Goal: Task Accomplishment & Management: Use online tool/utility

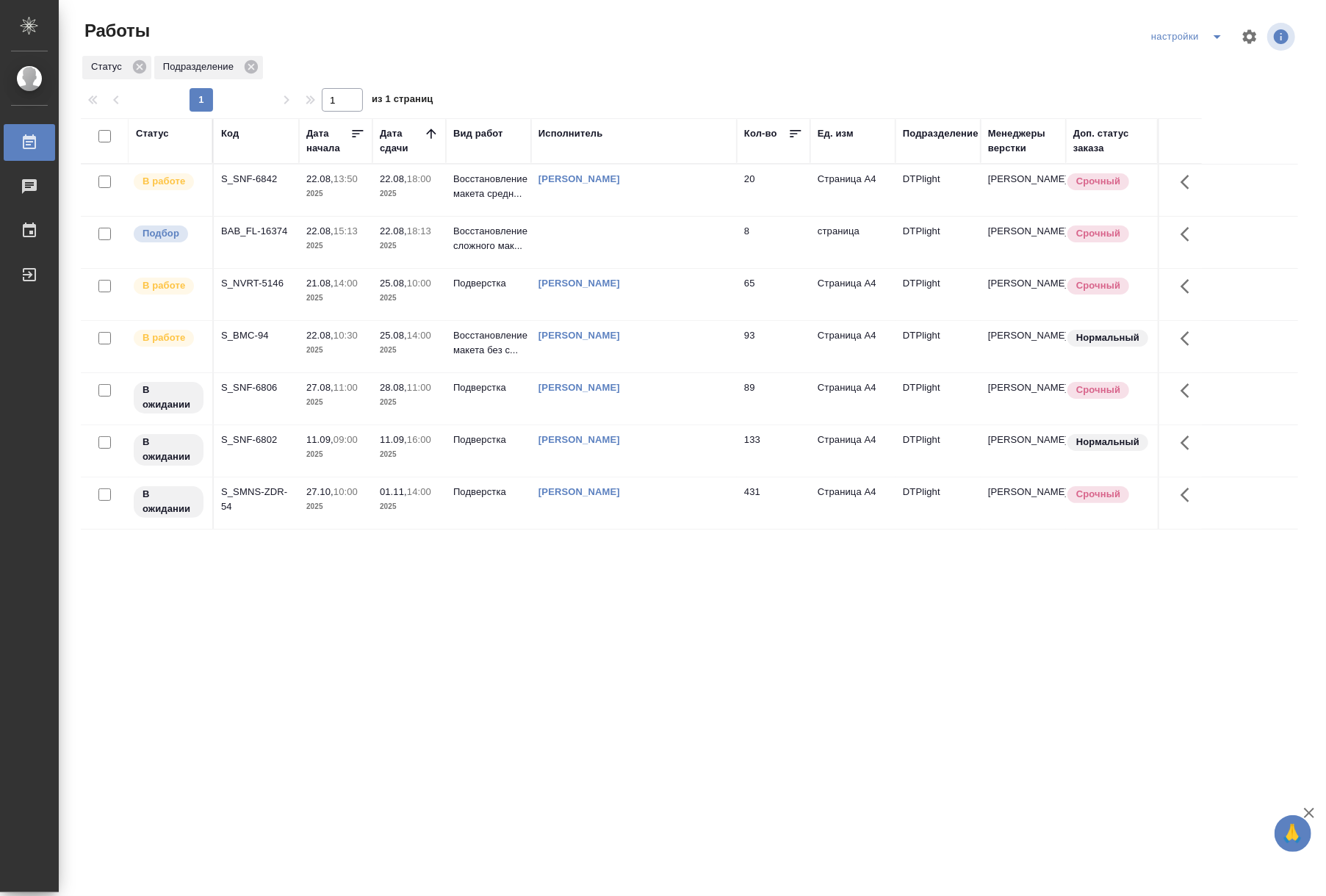
click at [774, 705] on div ".cls-1 fill:#fff; AWATERA Riianova [PERSON_NAME] 0 Чаты График Выйти Работы нас…" at bounding box center [663, 448] width 1326 height 896
click at [585, 216] on td at bounding box center [634, 190] width 205 height 52
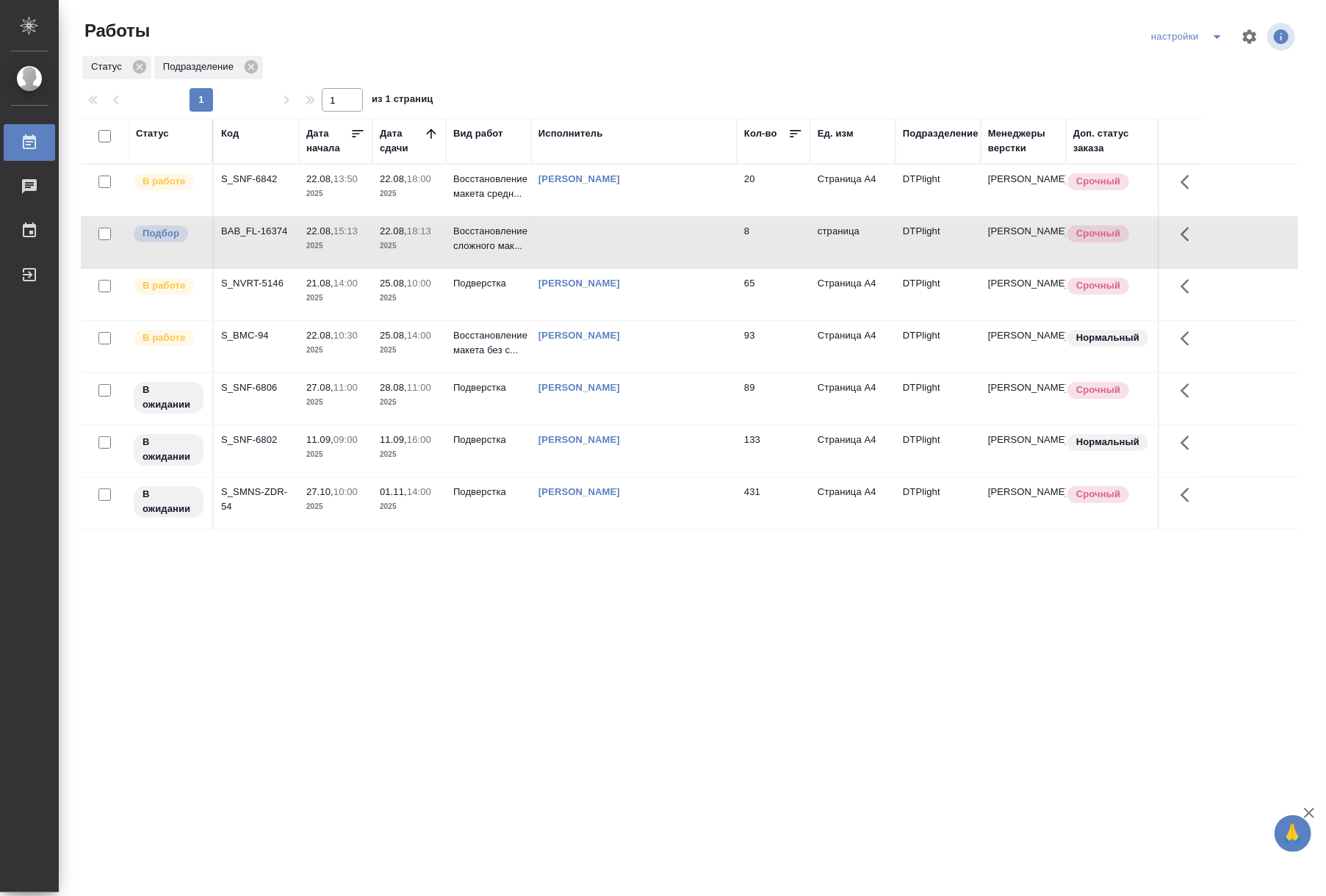
click at [585, 216] on td at bounding box center [634, 190] width 205 height 52
click at [488, 182] on p "Восстановление макета средн..." at bounding box center [488, 186] width 70 height 30
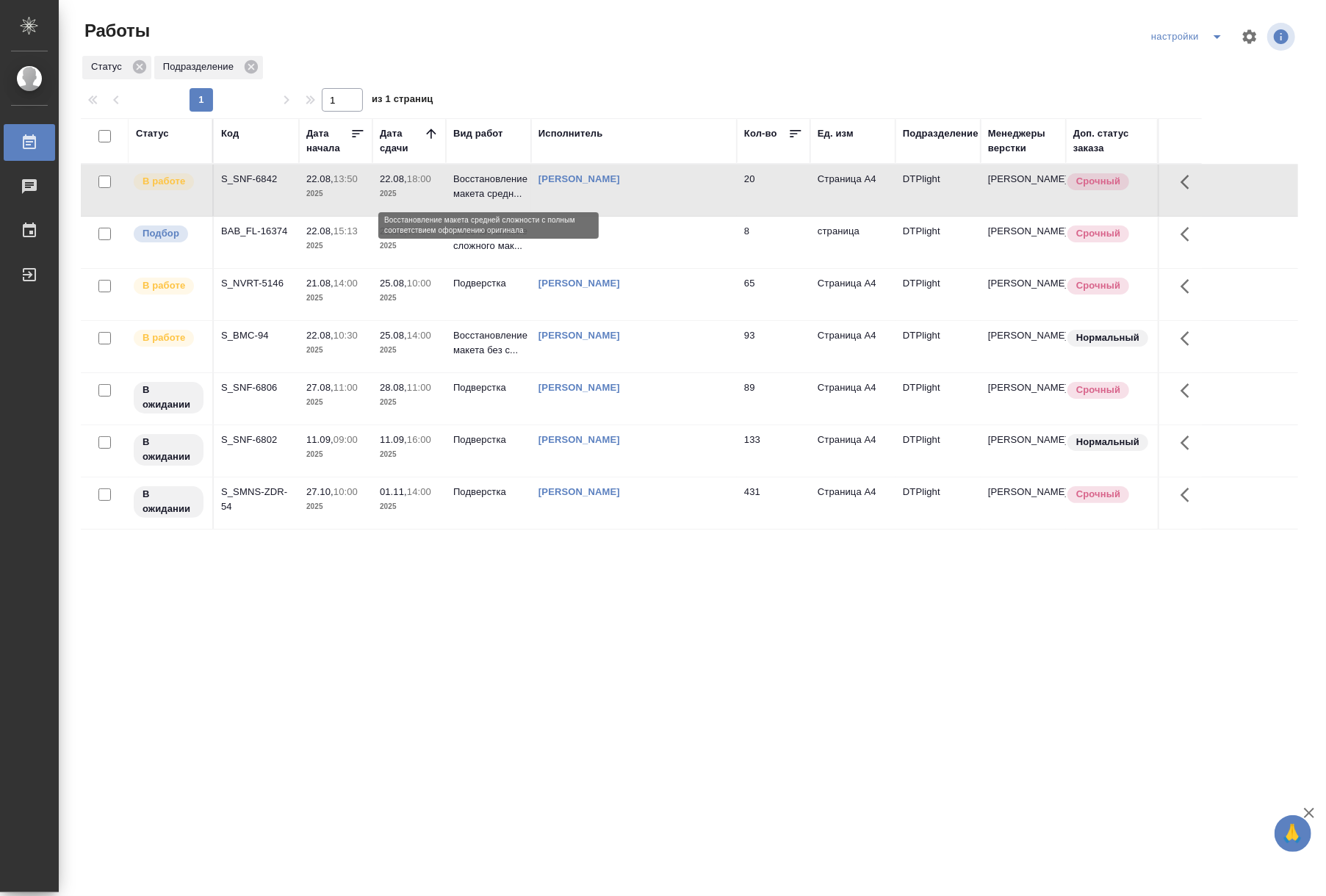
click at [488, 182] on p "Восстановление макета средн..." at bounding box center [488, 186] width 70 height 30
click at [457, 189] on p "Восстановление макета средн..." at bounding box center [488, 186] width 70 height 30
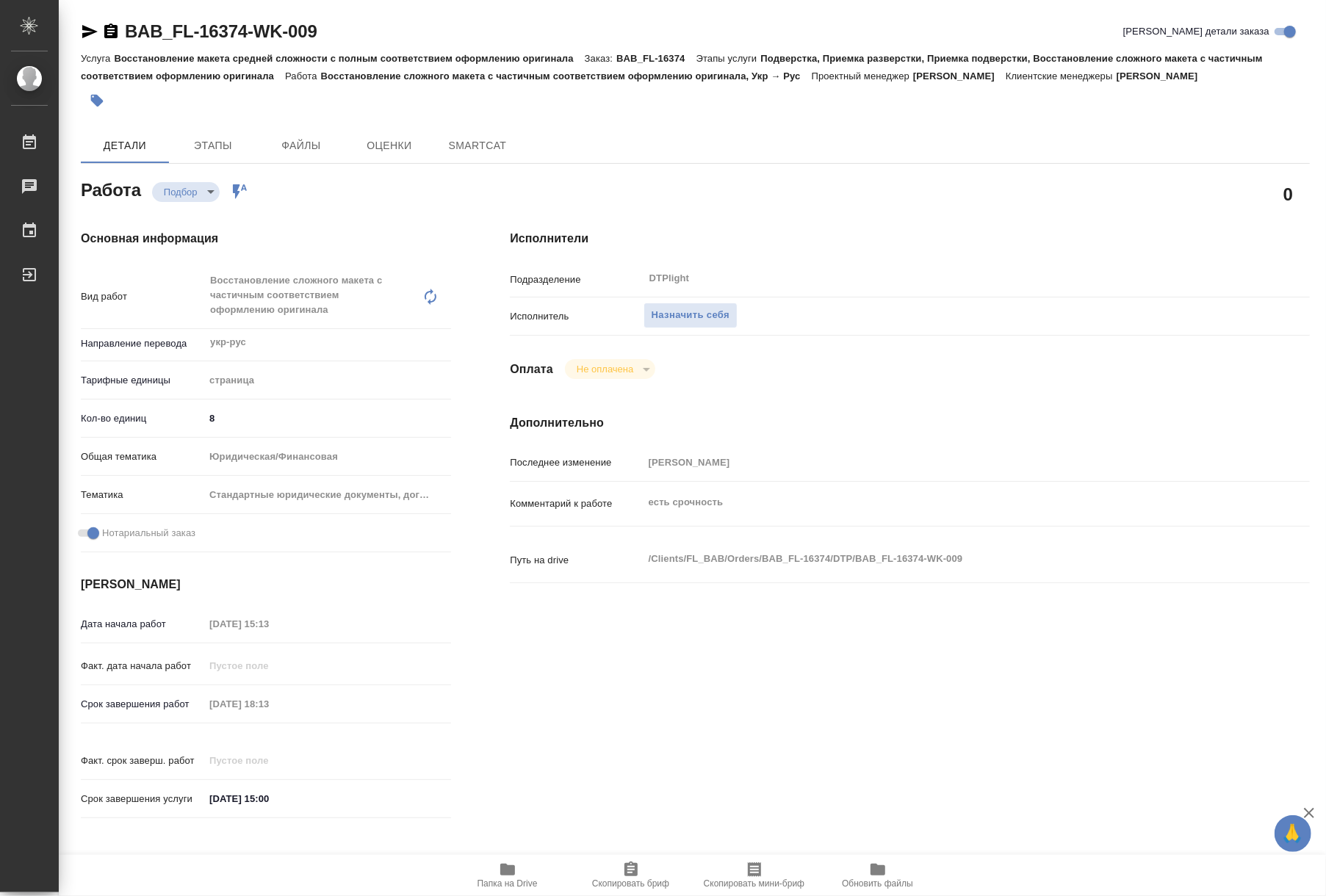
type textarea "x"
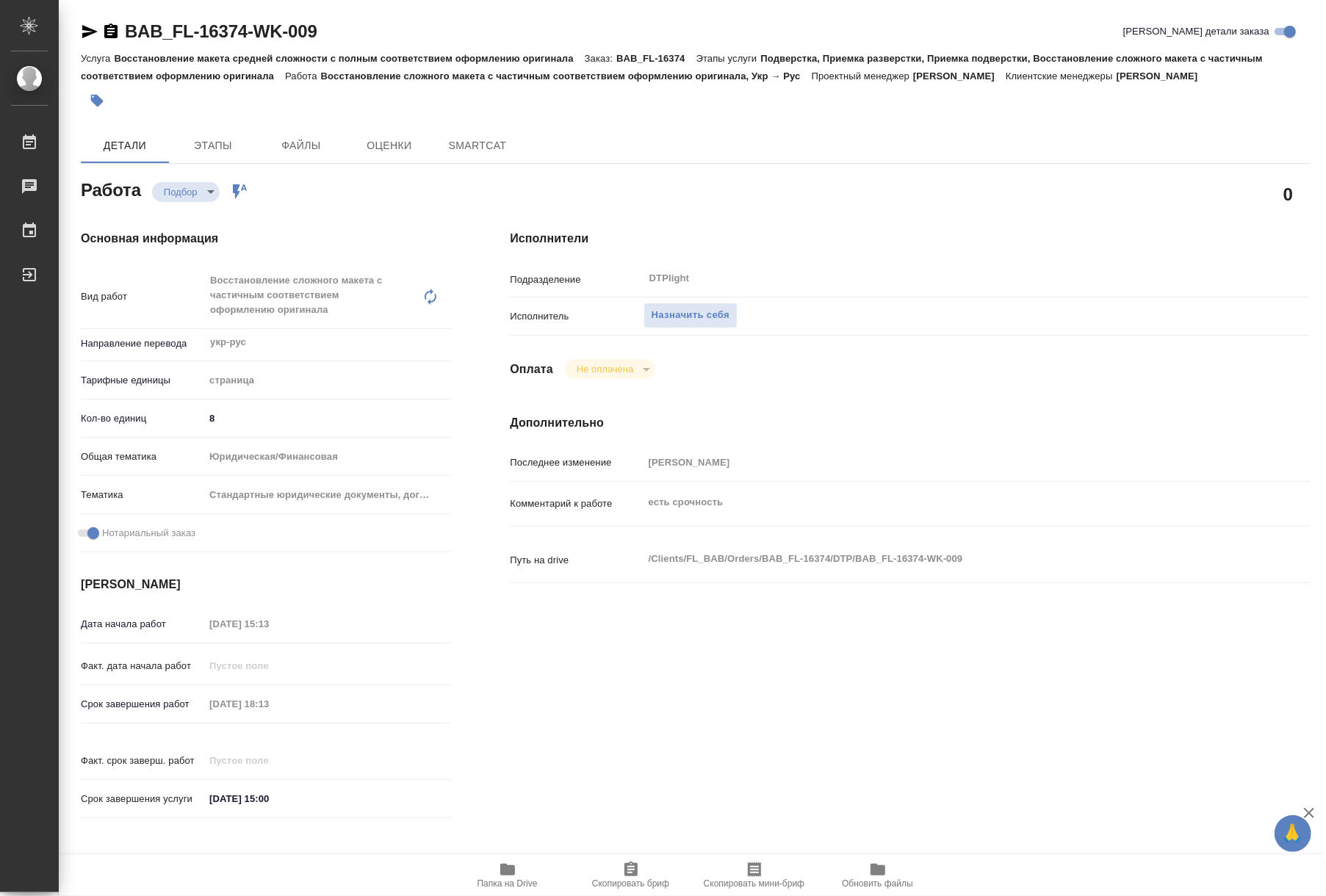
type textarea "x"
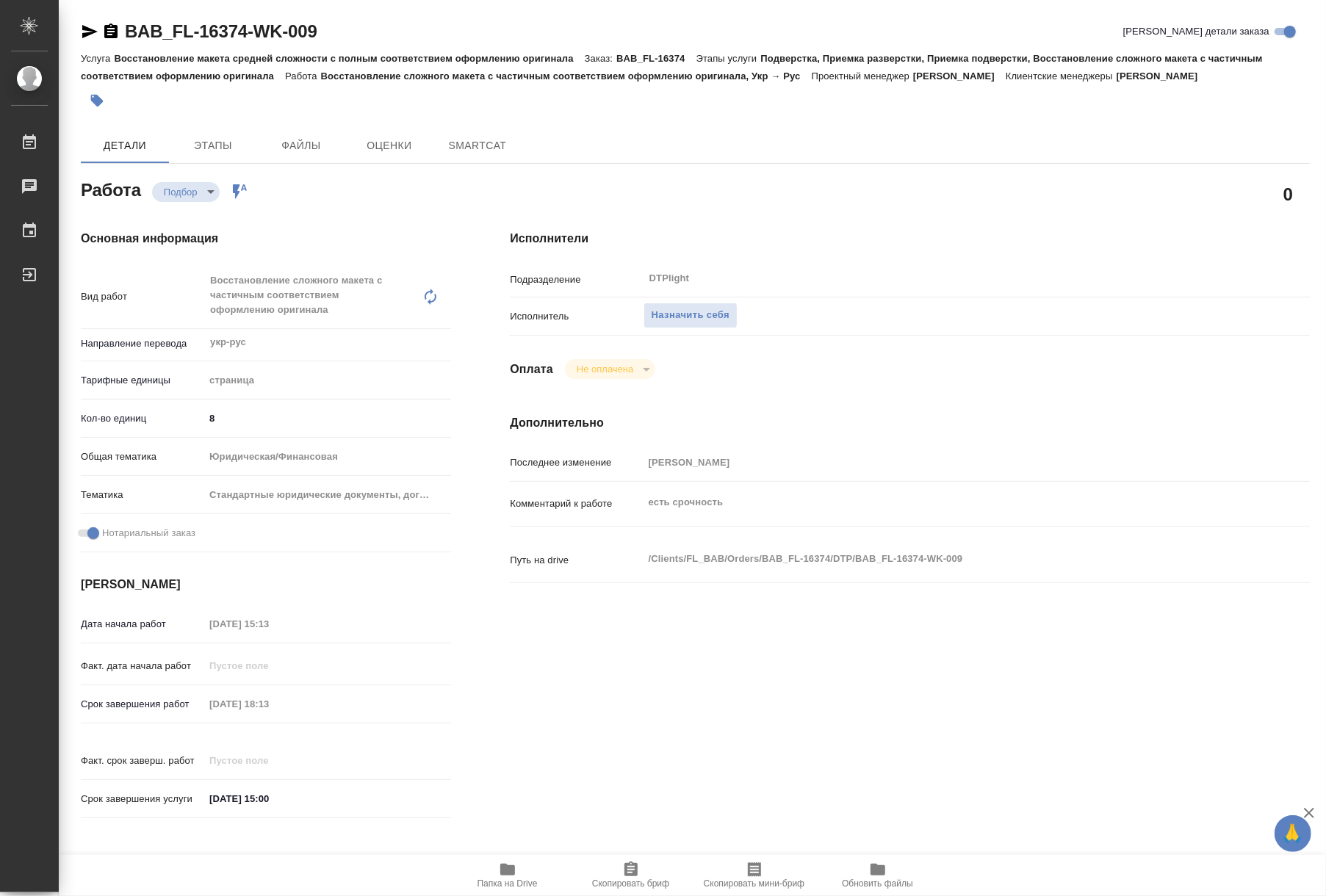
type textarea "x"
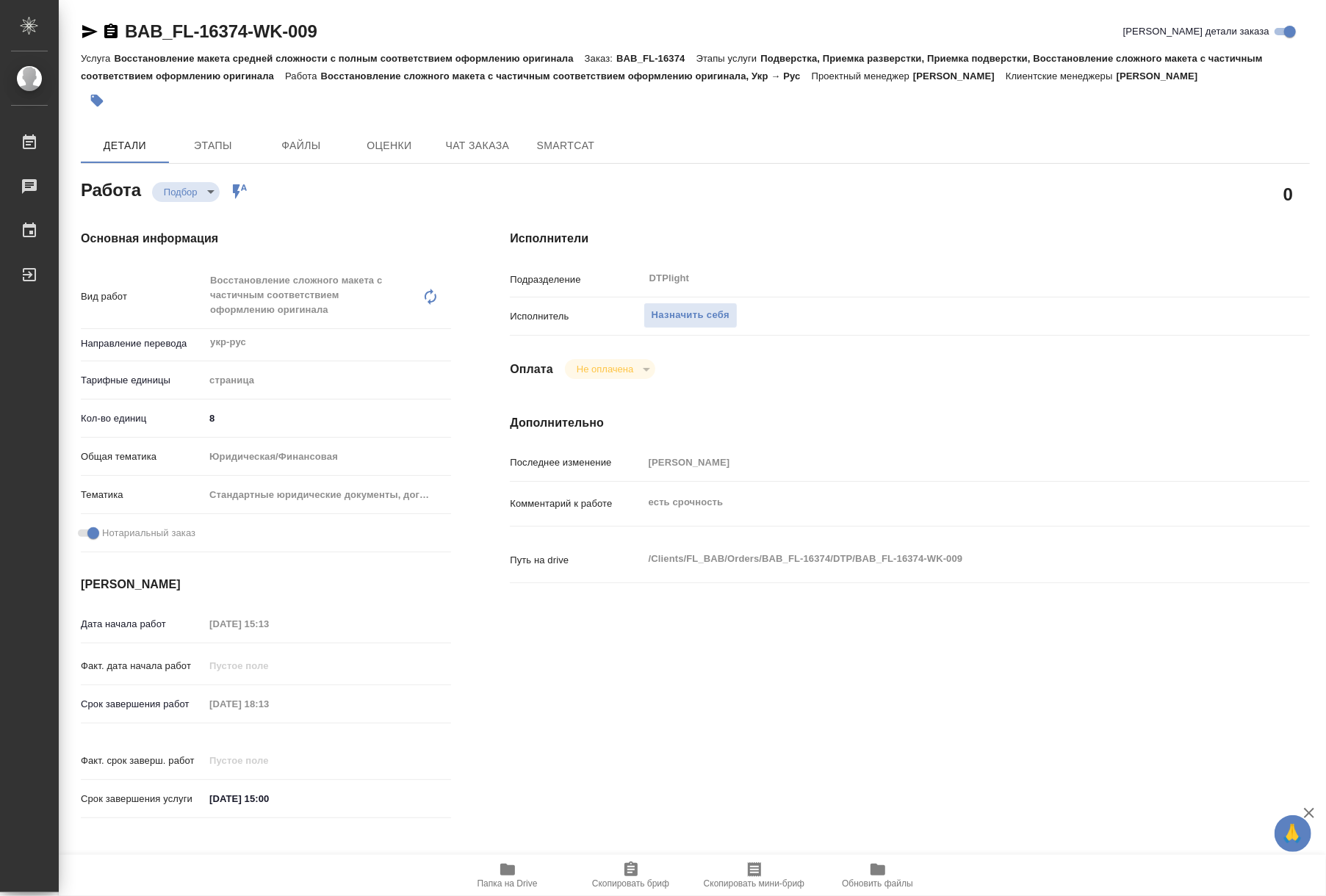
type textarea "x"
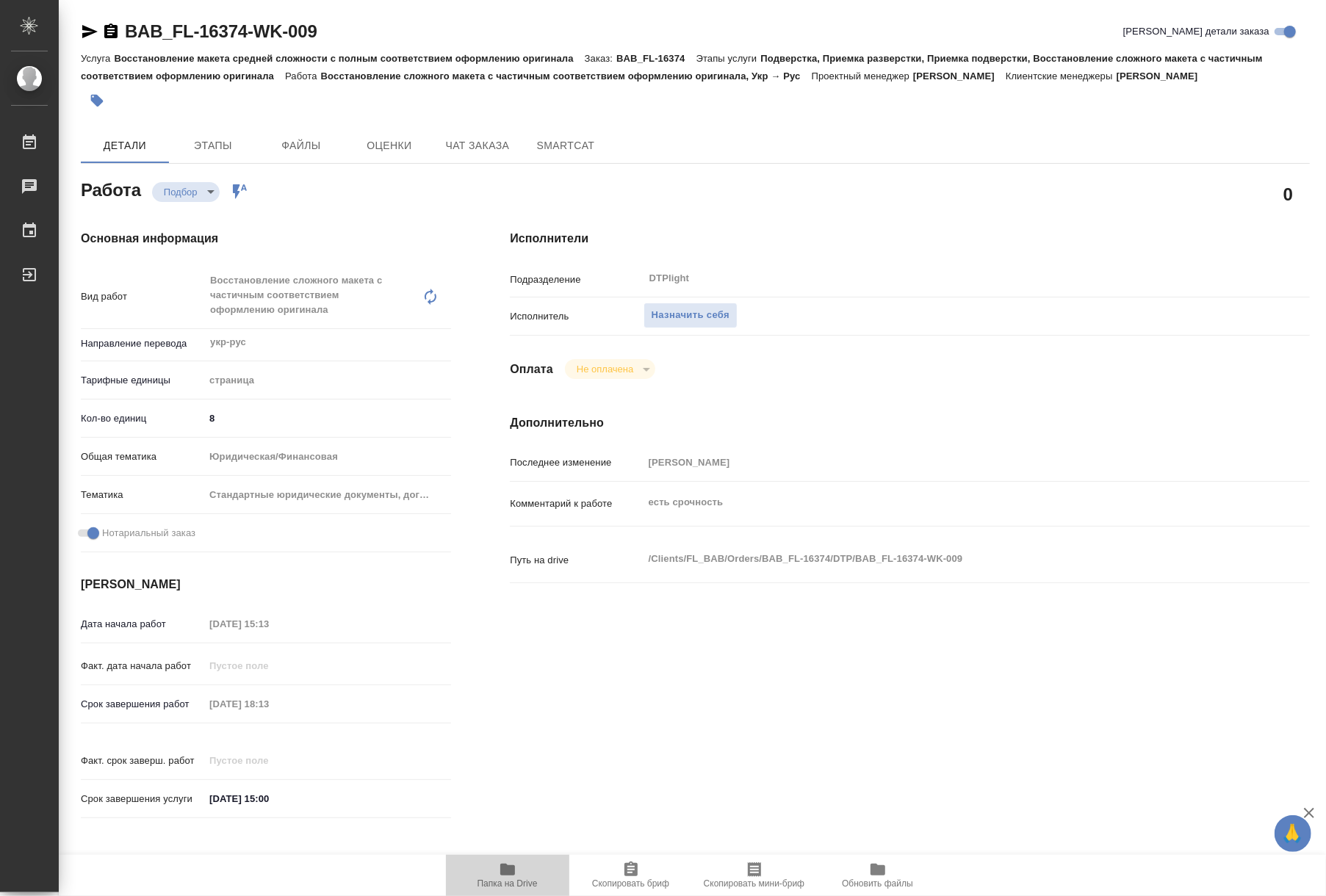
click at [497, 880] on span "Папка на Drive" at bounding box center [507, 884] width 60 height 11
type textarea "x"
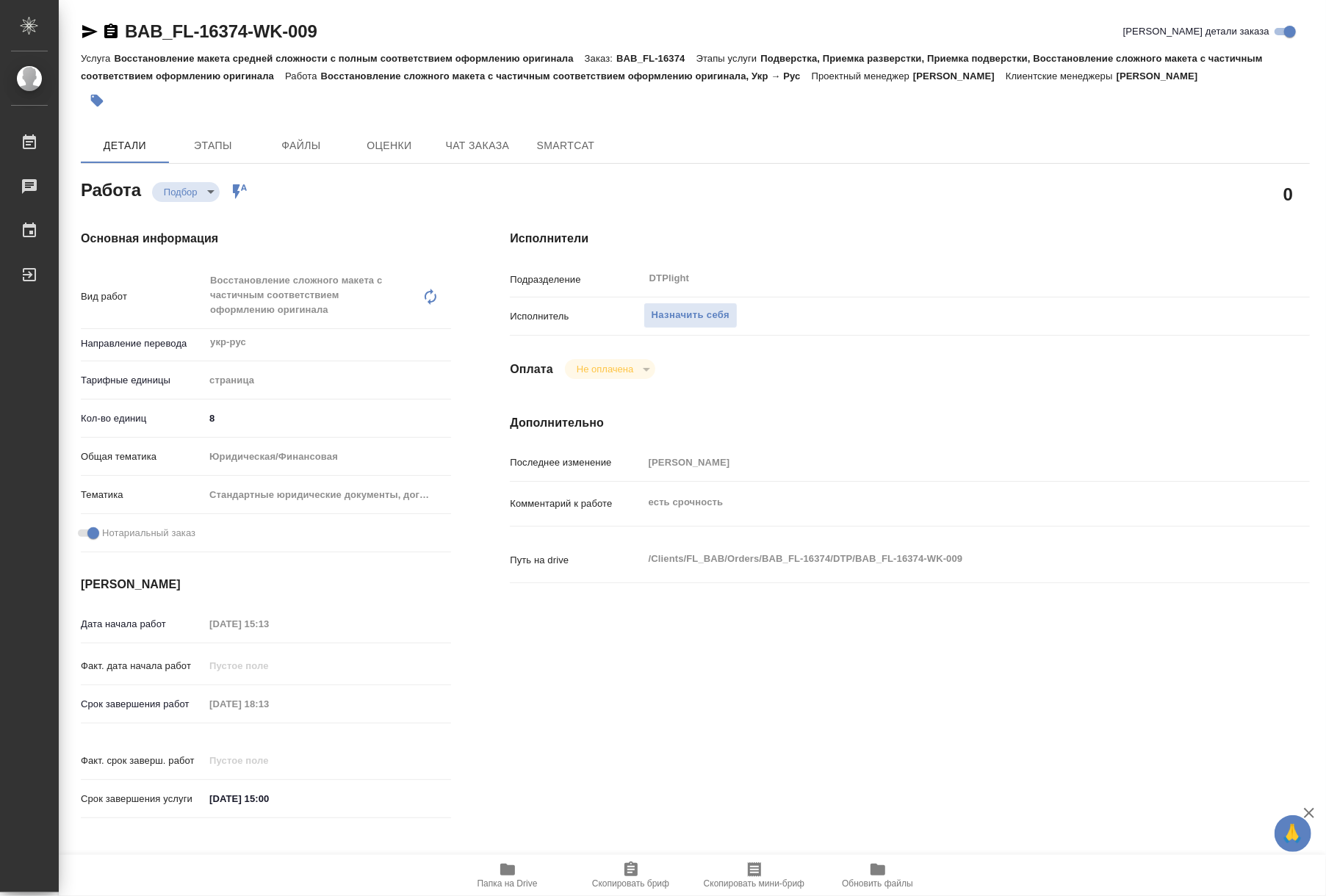
type textarea "x"
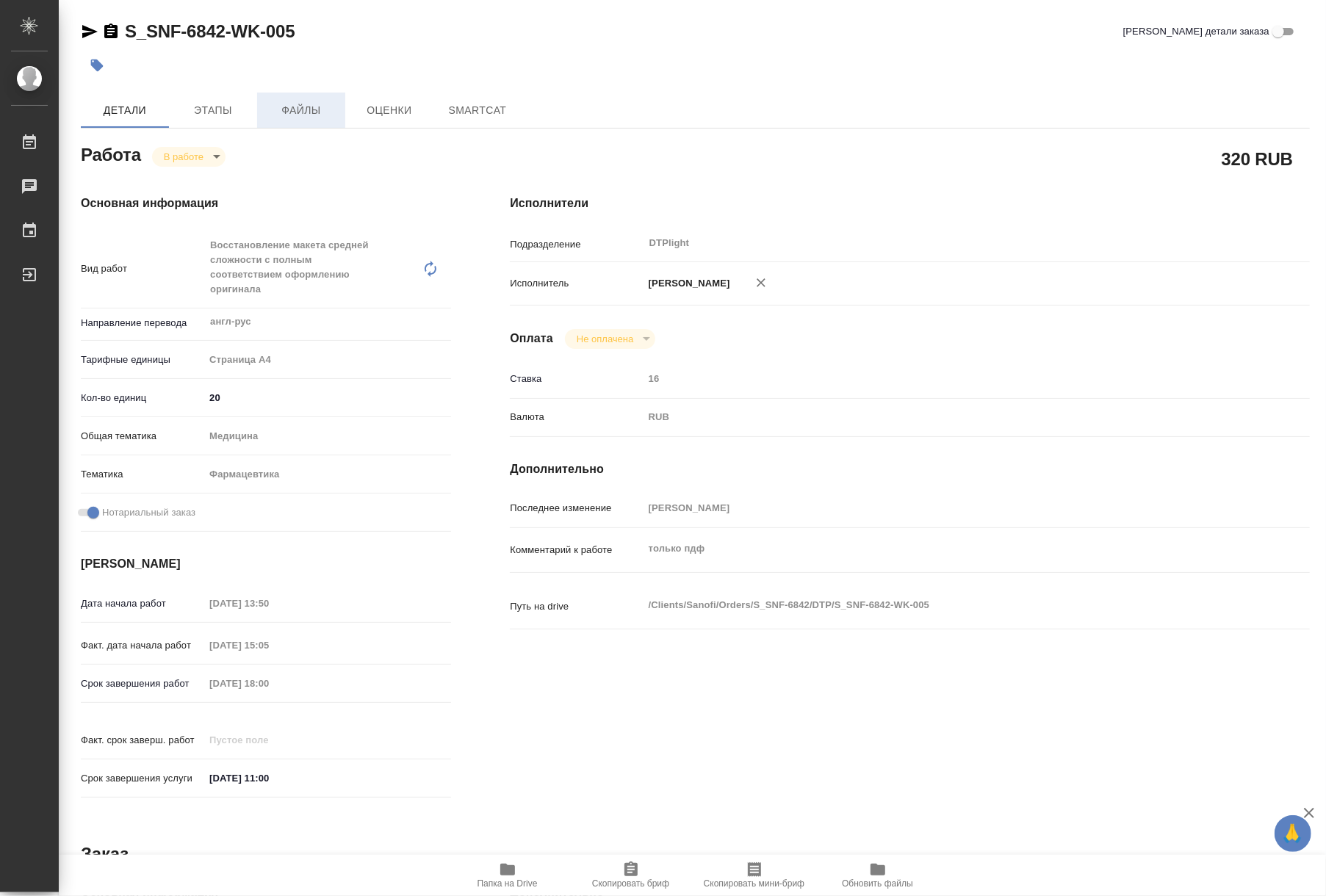
type textarea "x"
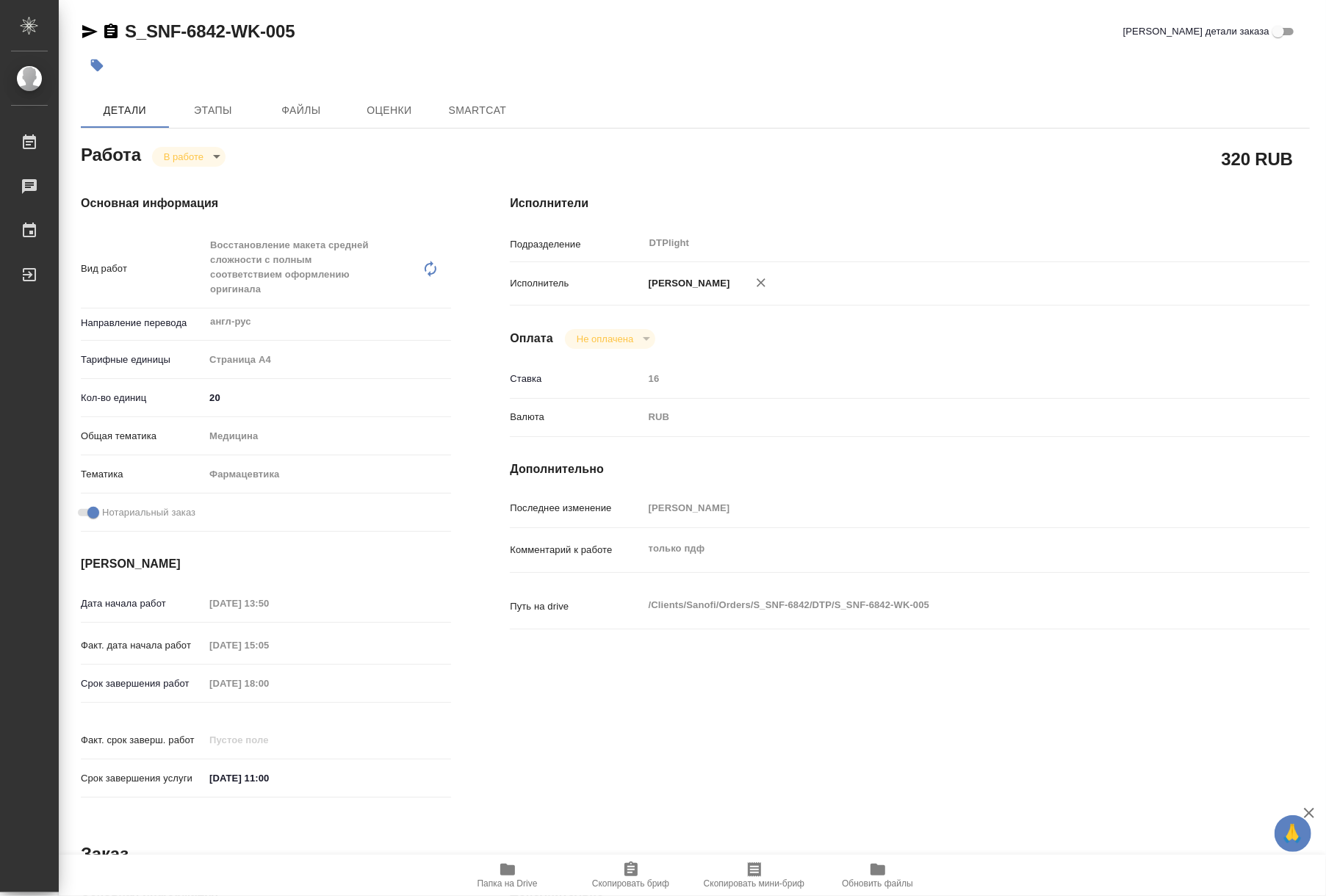
type textarea "x"
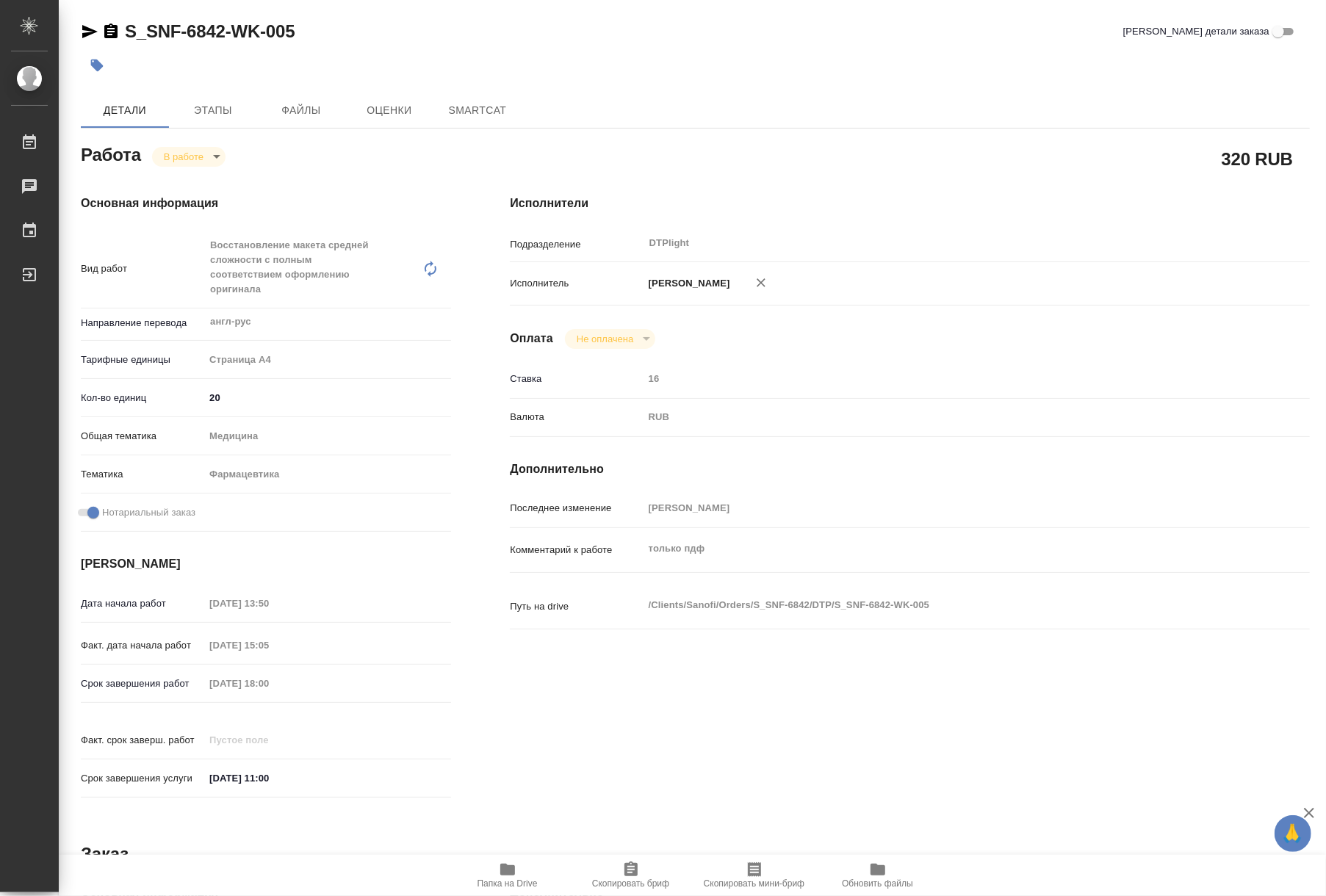
type textarea "x"
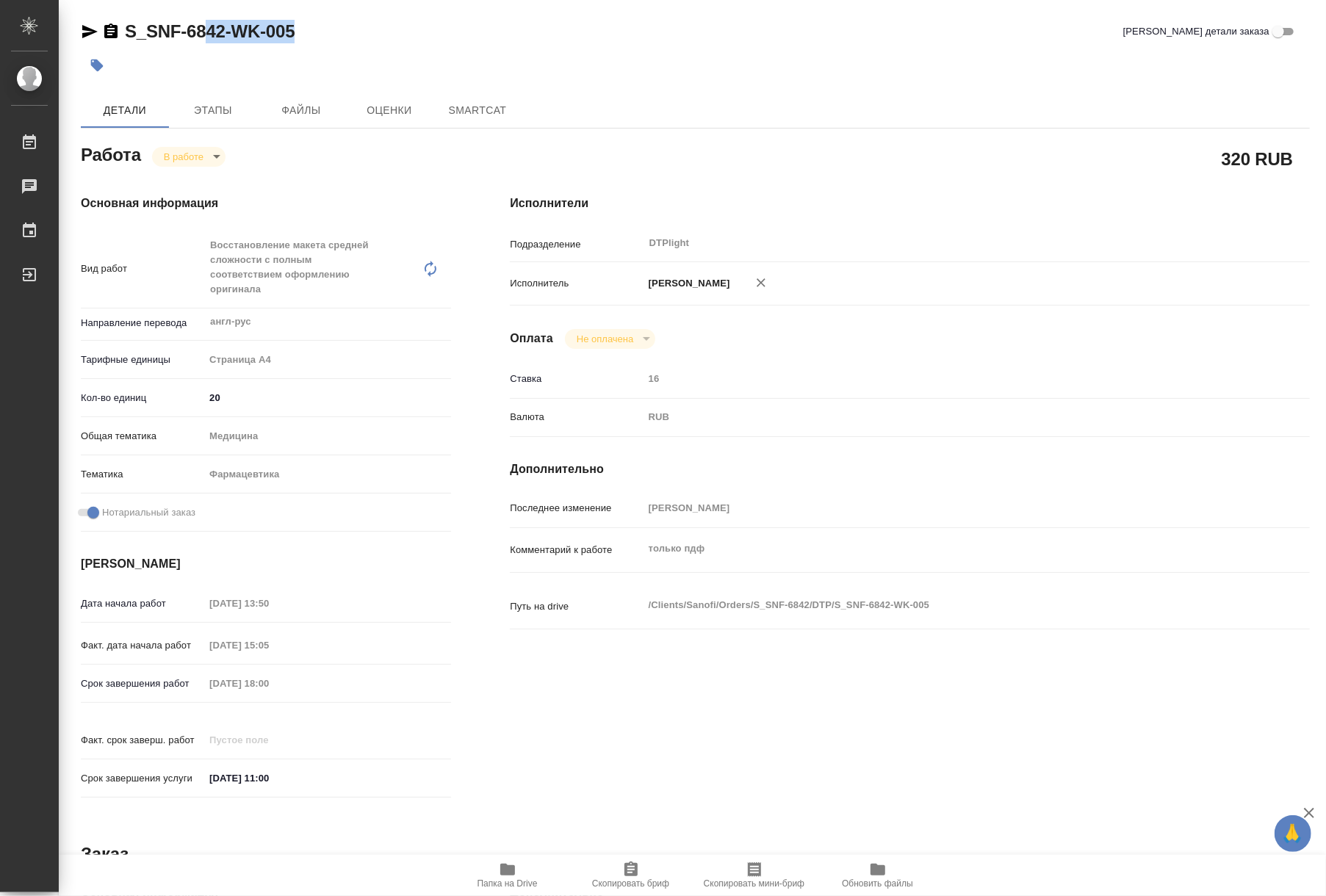
type textarea "x"
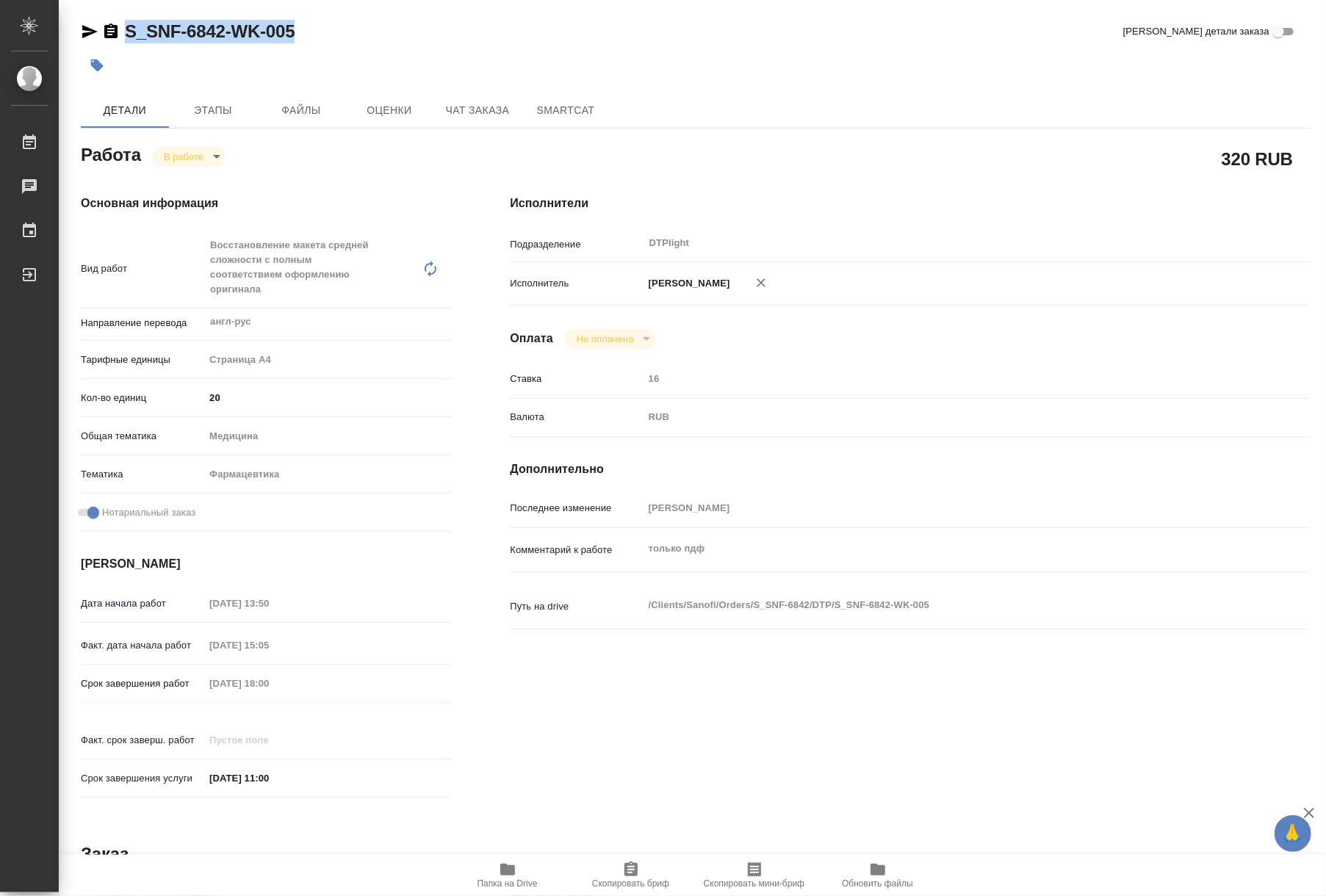
drag, startPoint x: 311, startPoint y: 25, endPoint x: 127, endPoint y: 15, distance: 184.3
click at [127, 15] on div "S_SNF-6842-WK-005 Кратко детали заказа Детали Этапы Файлы Оценки Чат заказа Sma…" at bounding box center [695, 639] width 1245 height 1277
type textarea "x"
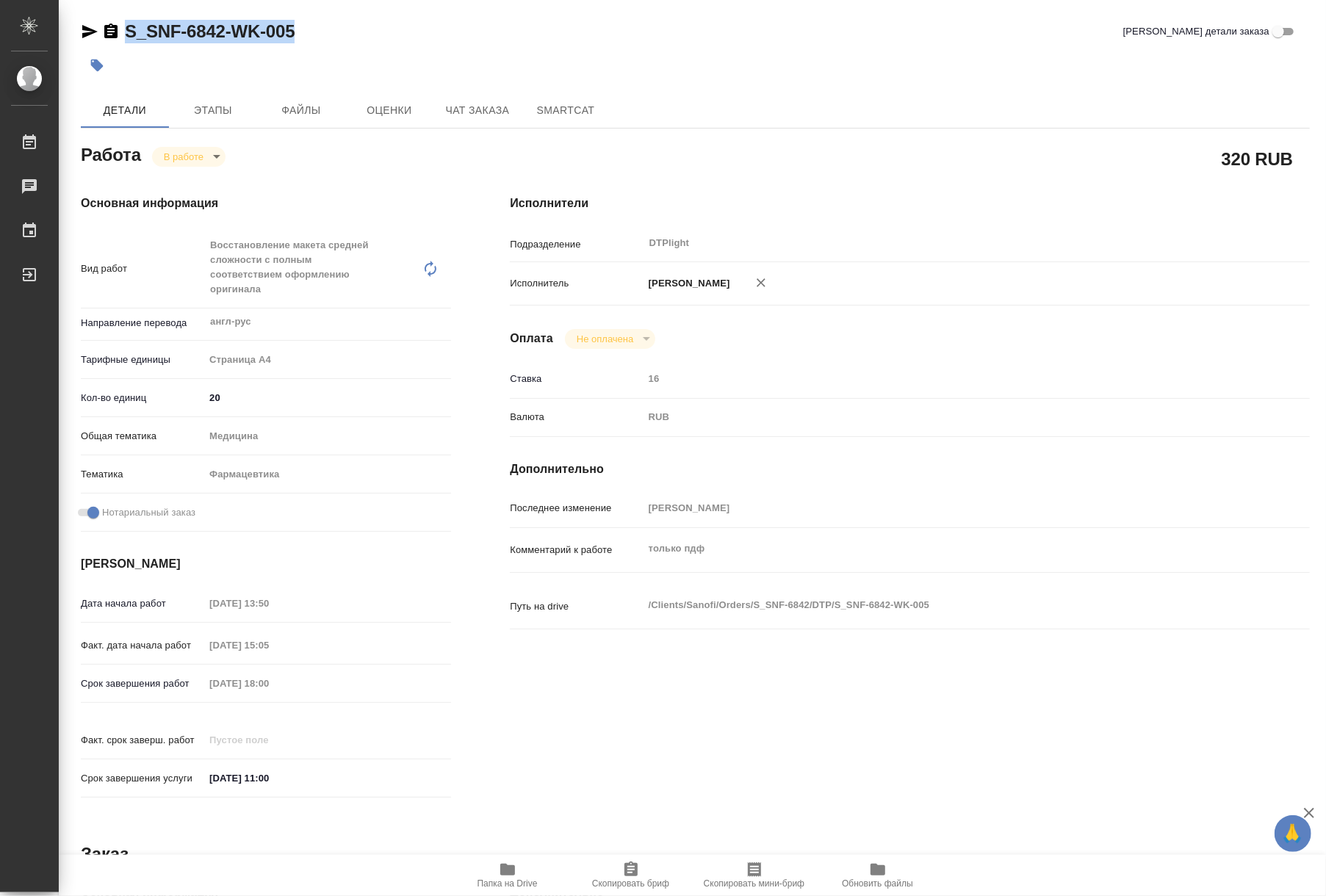
type textarea "x"
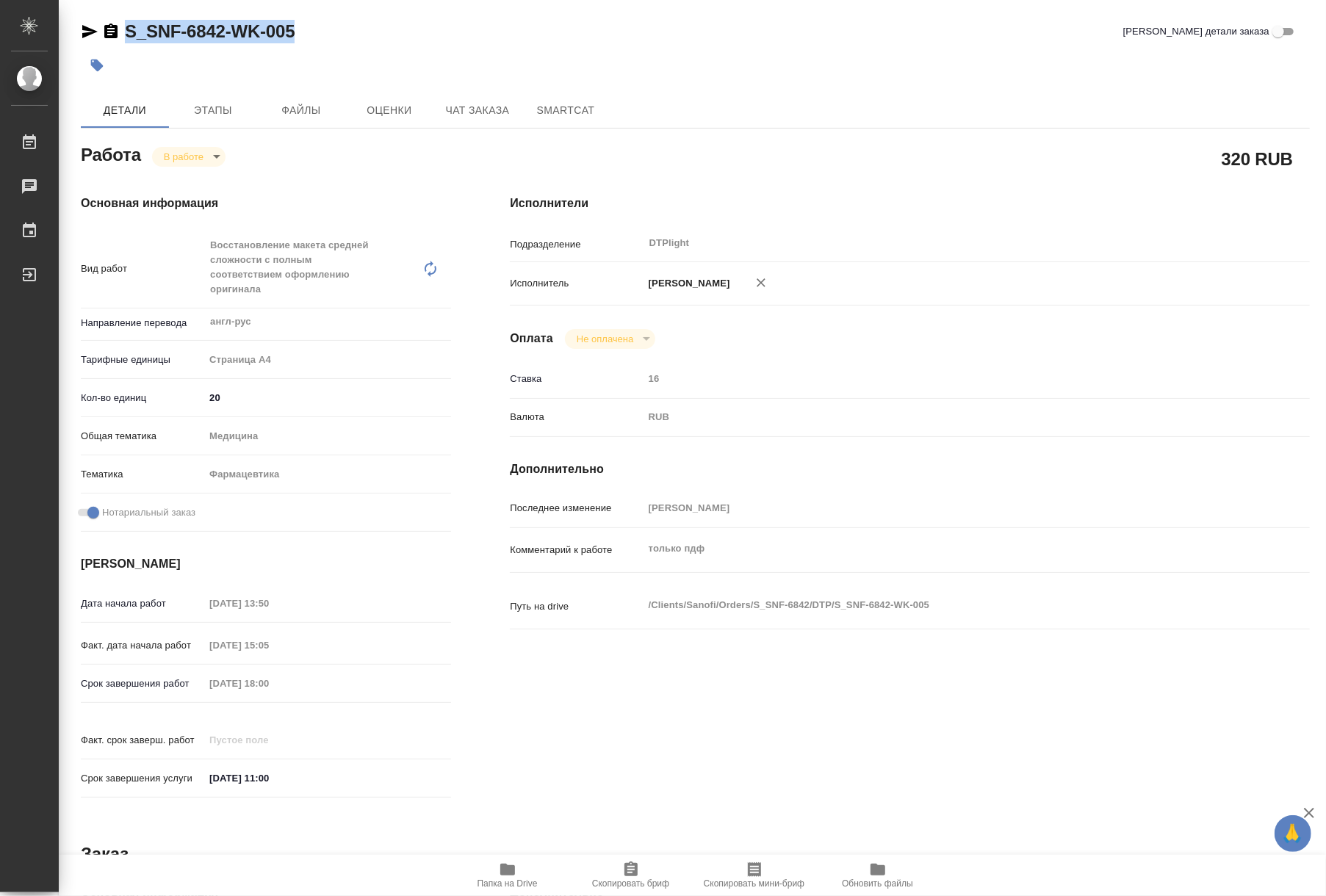
type textarea "x"
copy link "S_SNF-6842-WK-005"
click at [482, 114] on span "Чат заказа" at bounding box center [477, 110] width 70 height 18
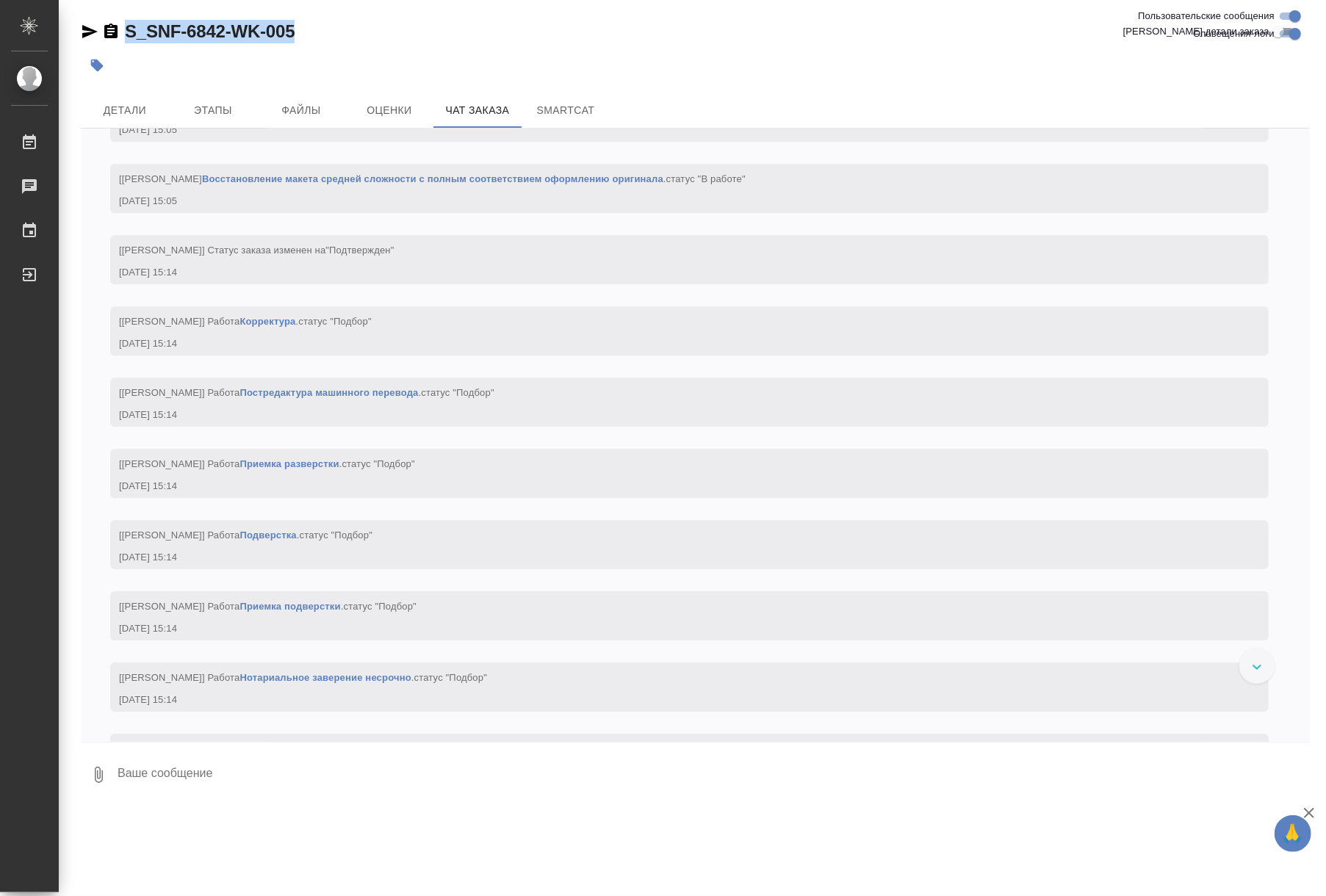
scroll to position [3275, 0]
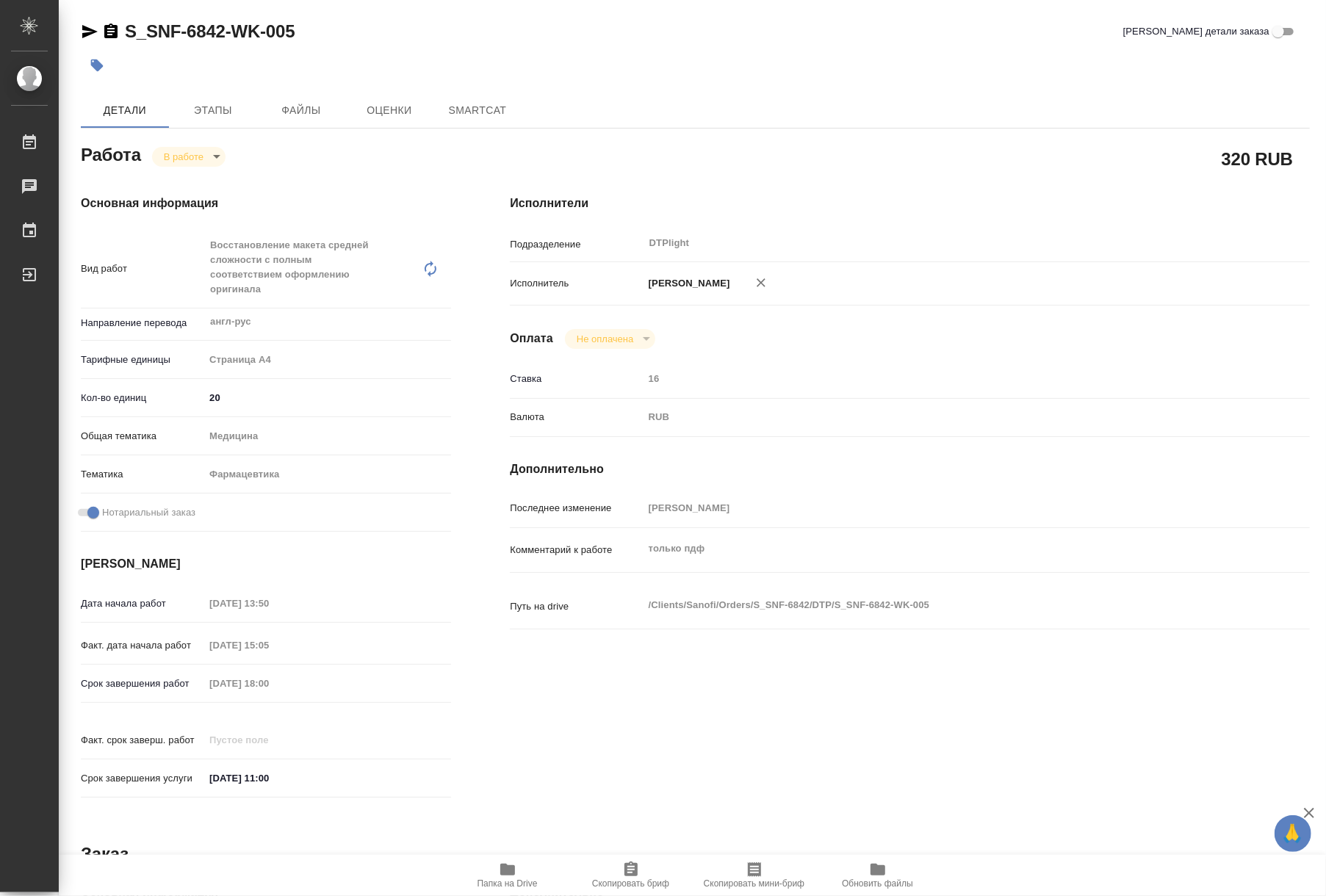
type textarea "x"
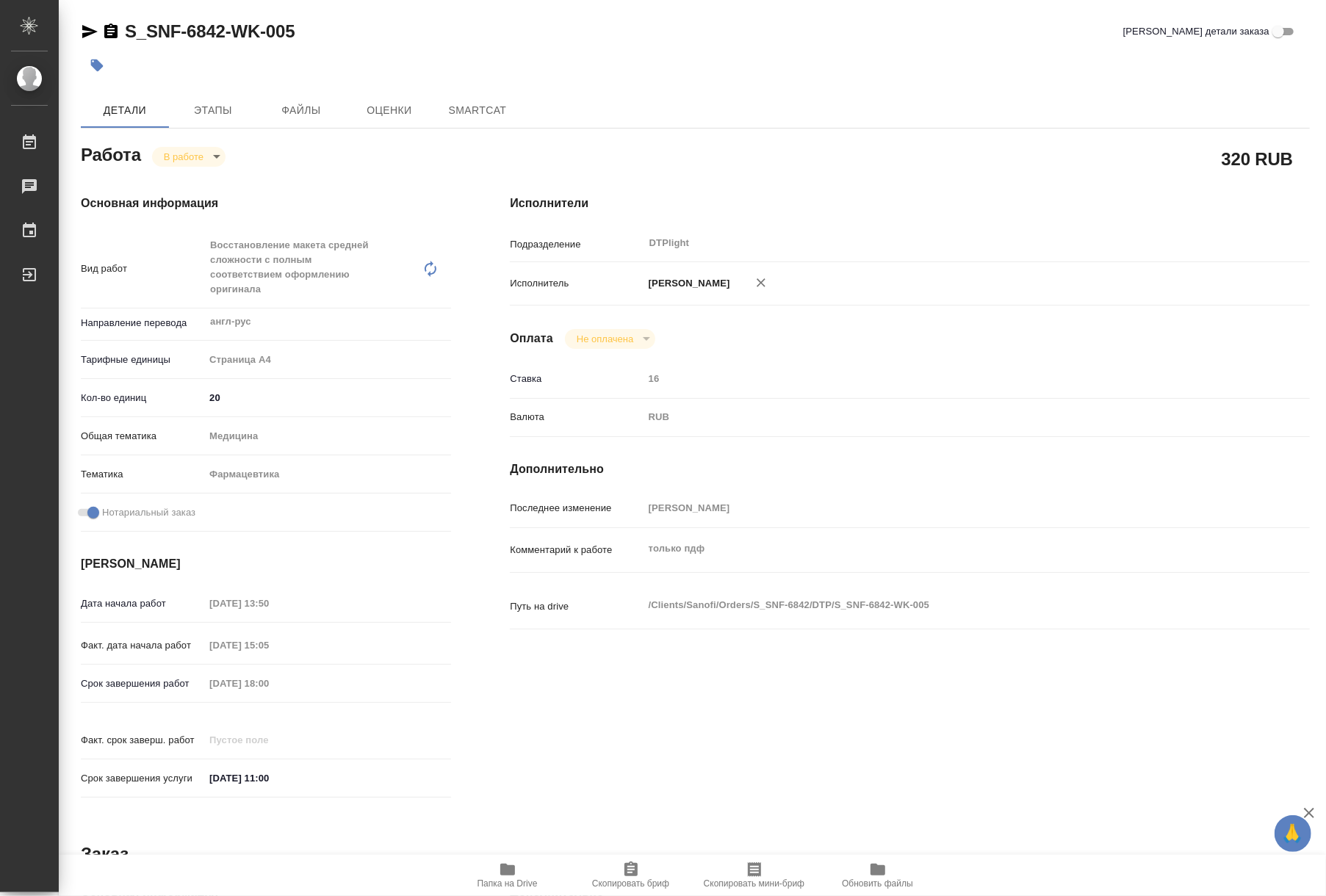
type textarea "x"
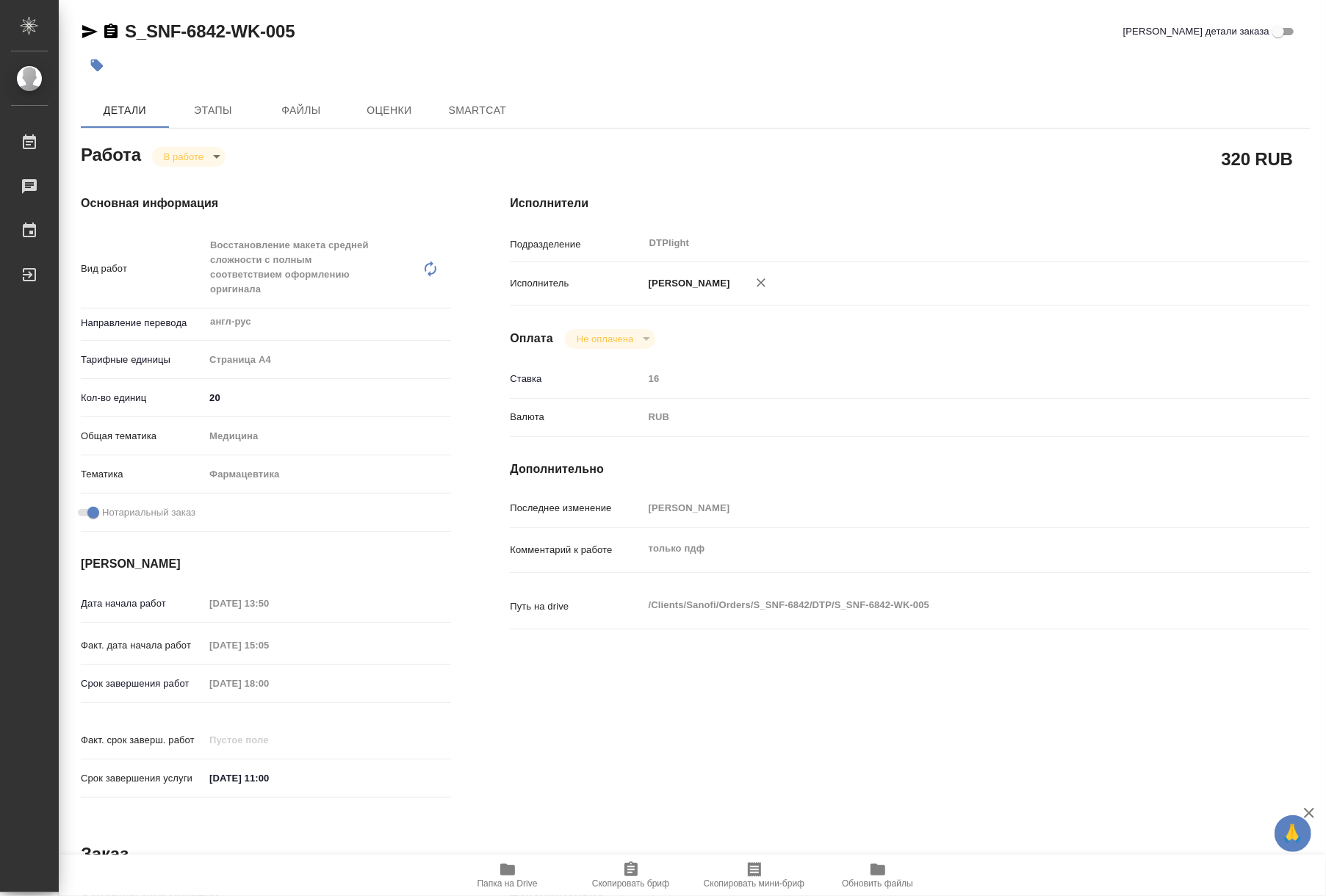
type textarea "x"
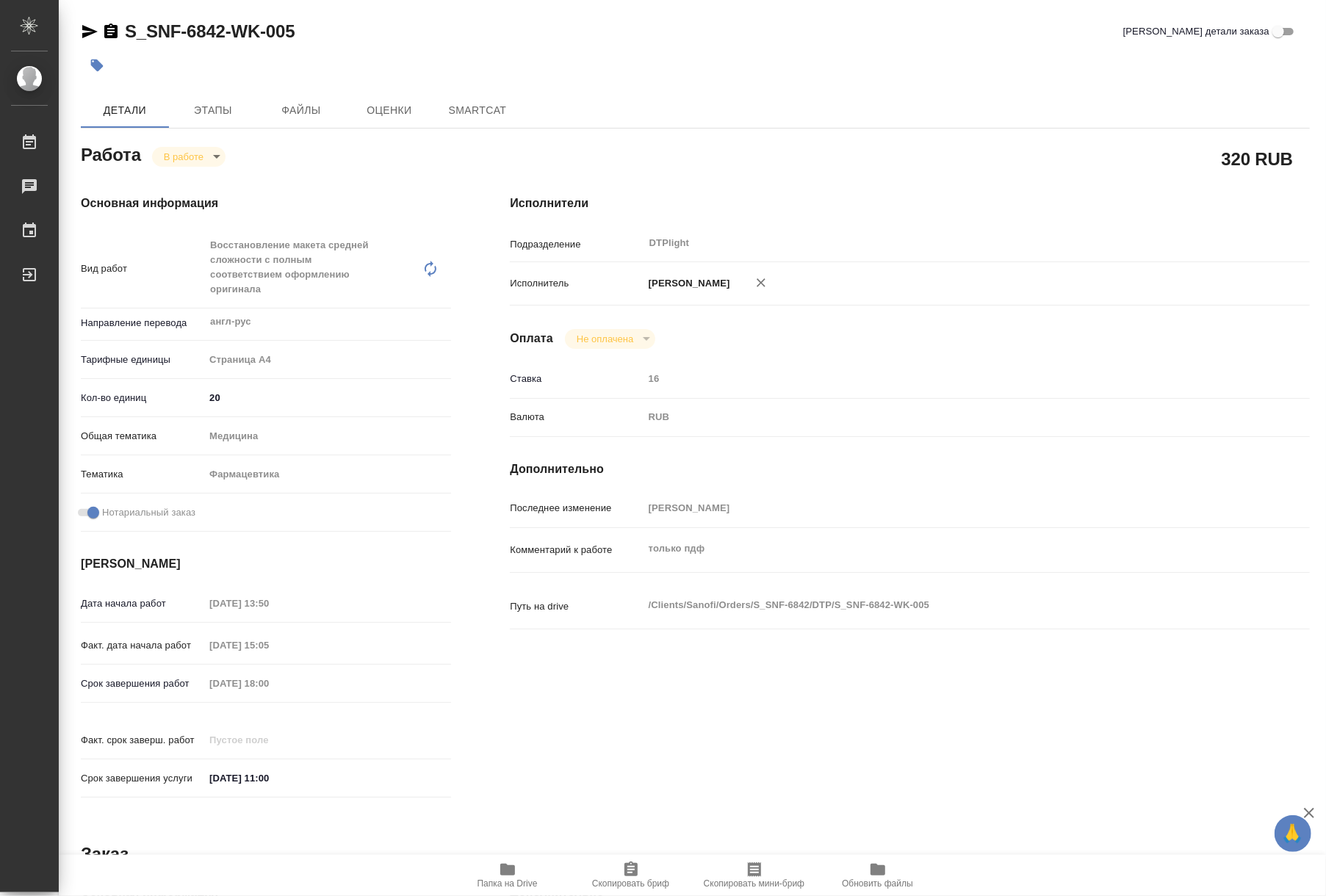
type textarea "x"
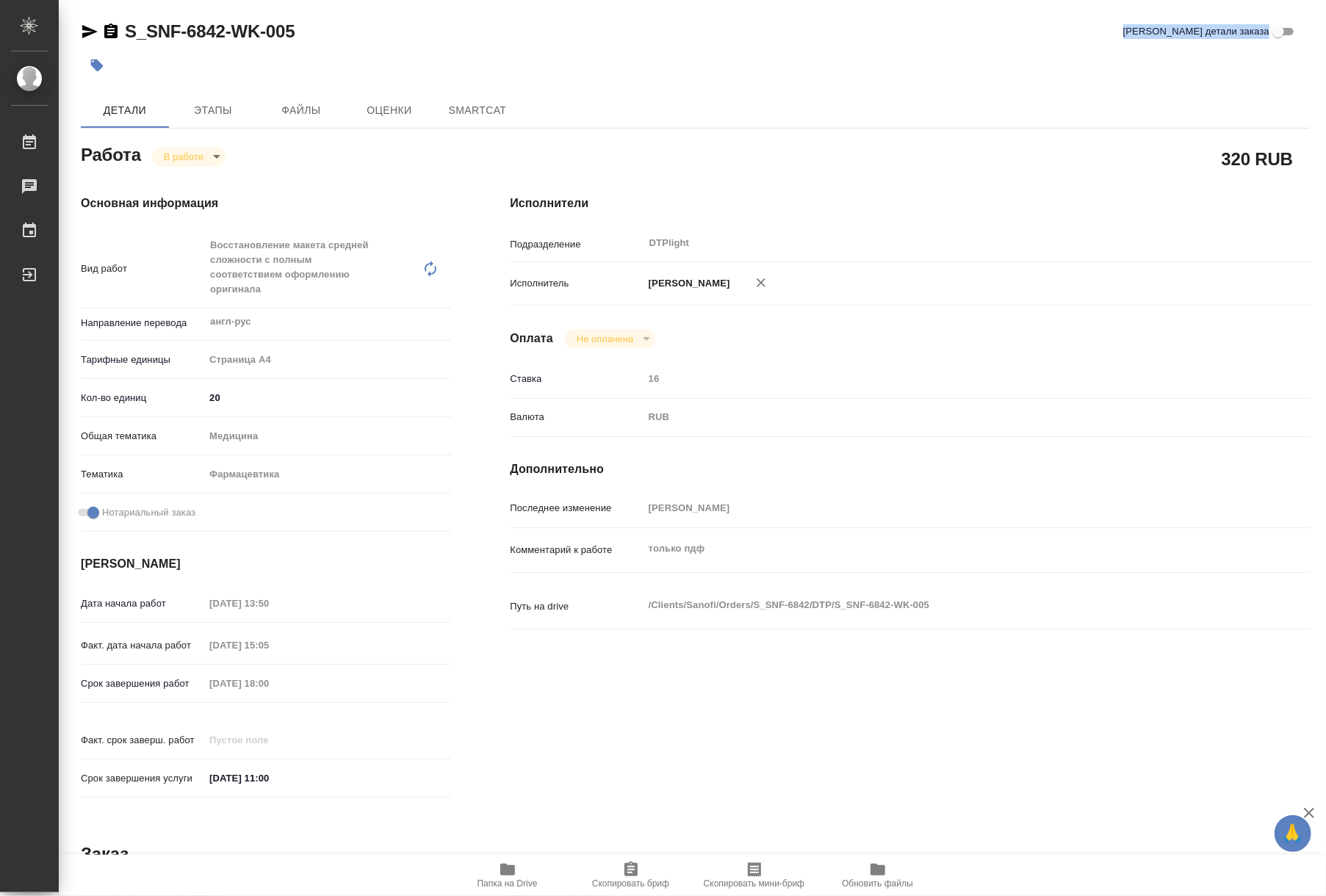
type textarea "x"
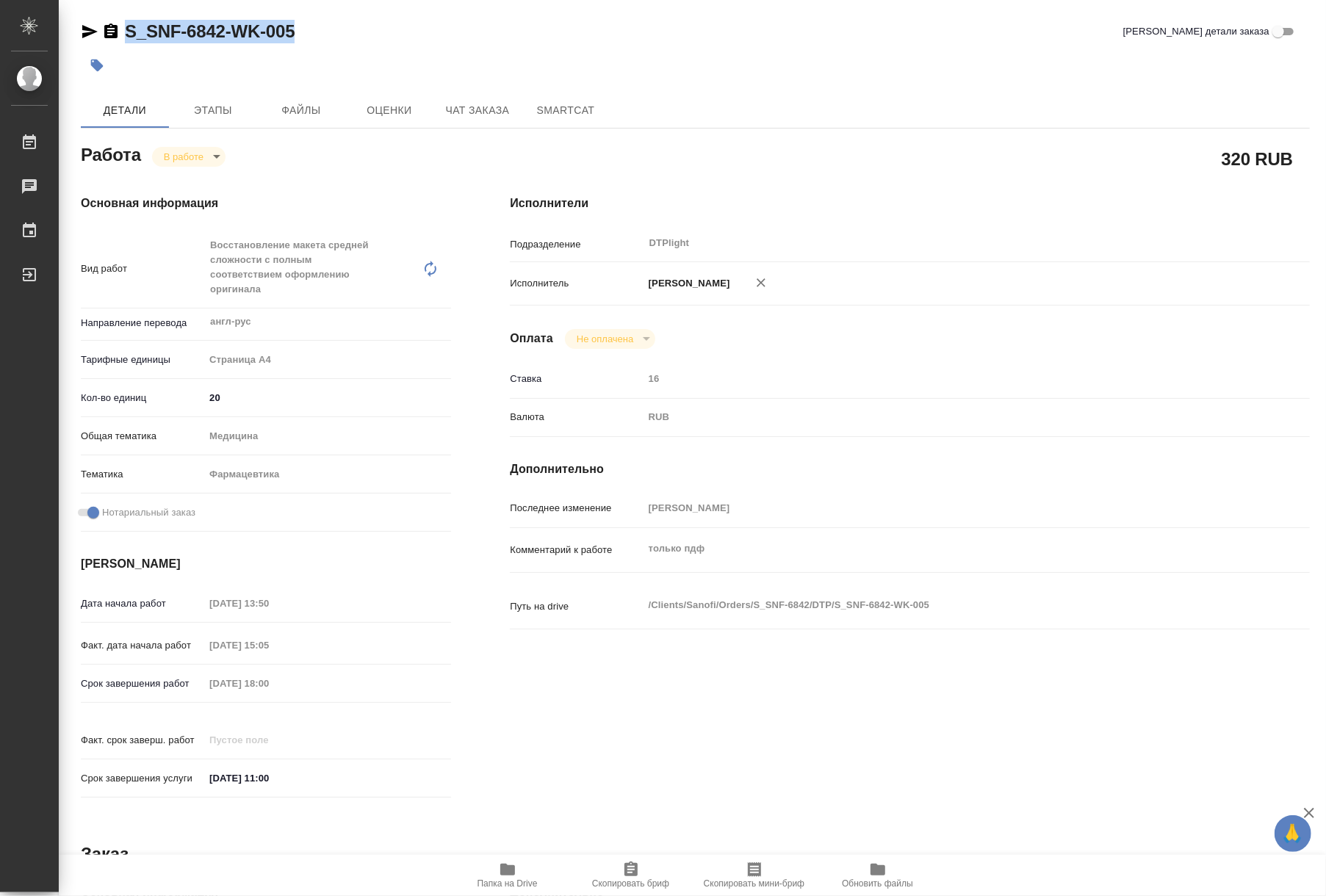
drag, startPoint x: 324, startPoint y: 36, endPoint x: 127, endPoint y: 36, distance: 197.0
click at [127, 36] on div "S_SNF-6842-WK-005 Кратко детали заказа" at bounding box center [695, 32] width 1229 height 23
type textarea "x"
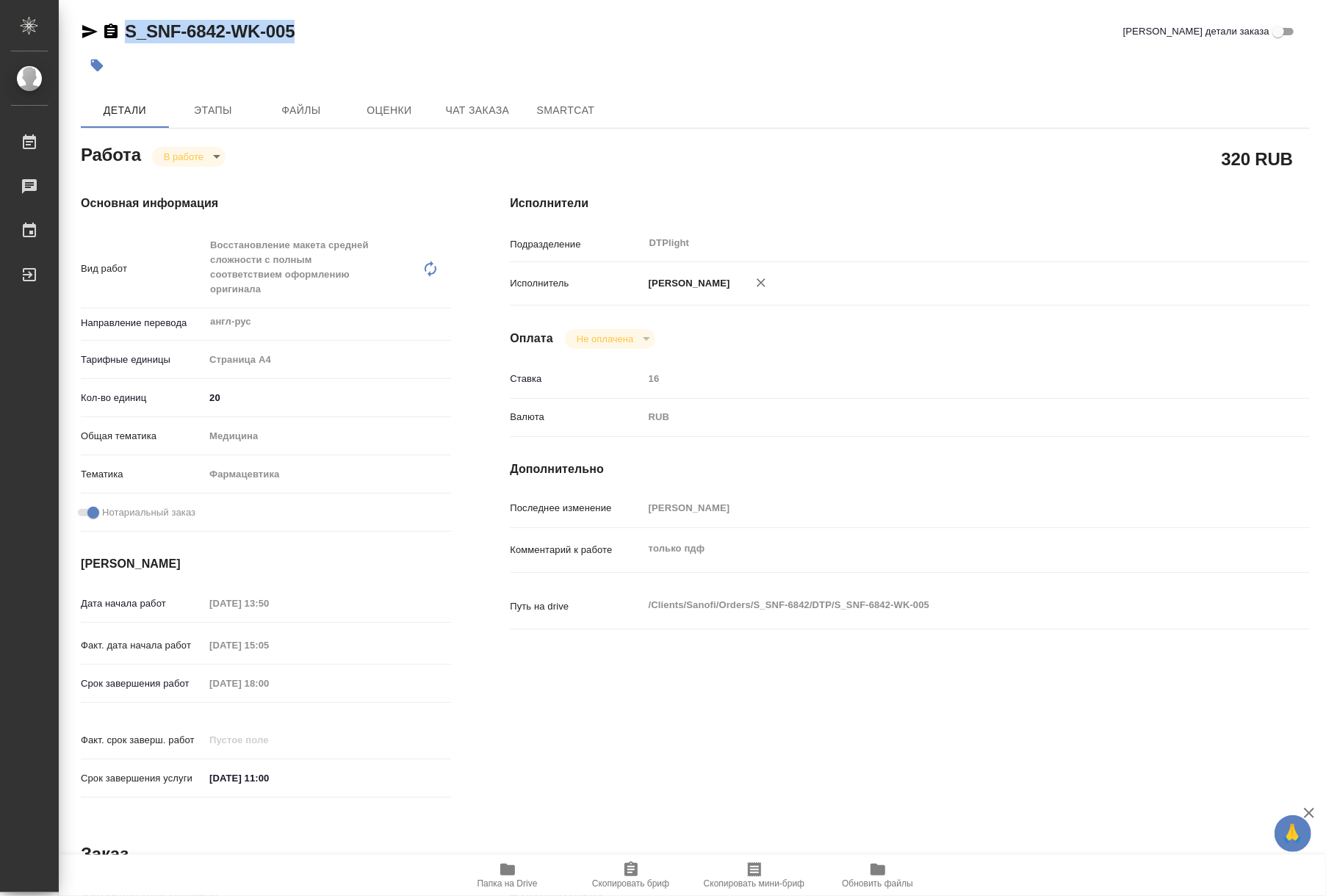
type textarea "x"
copy link "S_SNF-6842-WK-005"
type textarea "x"
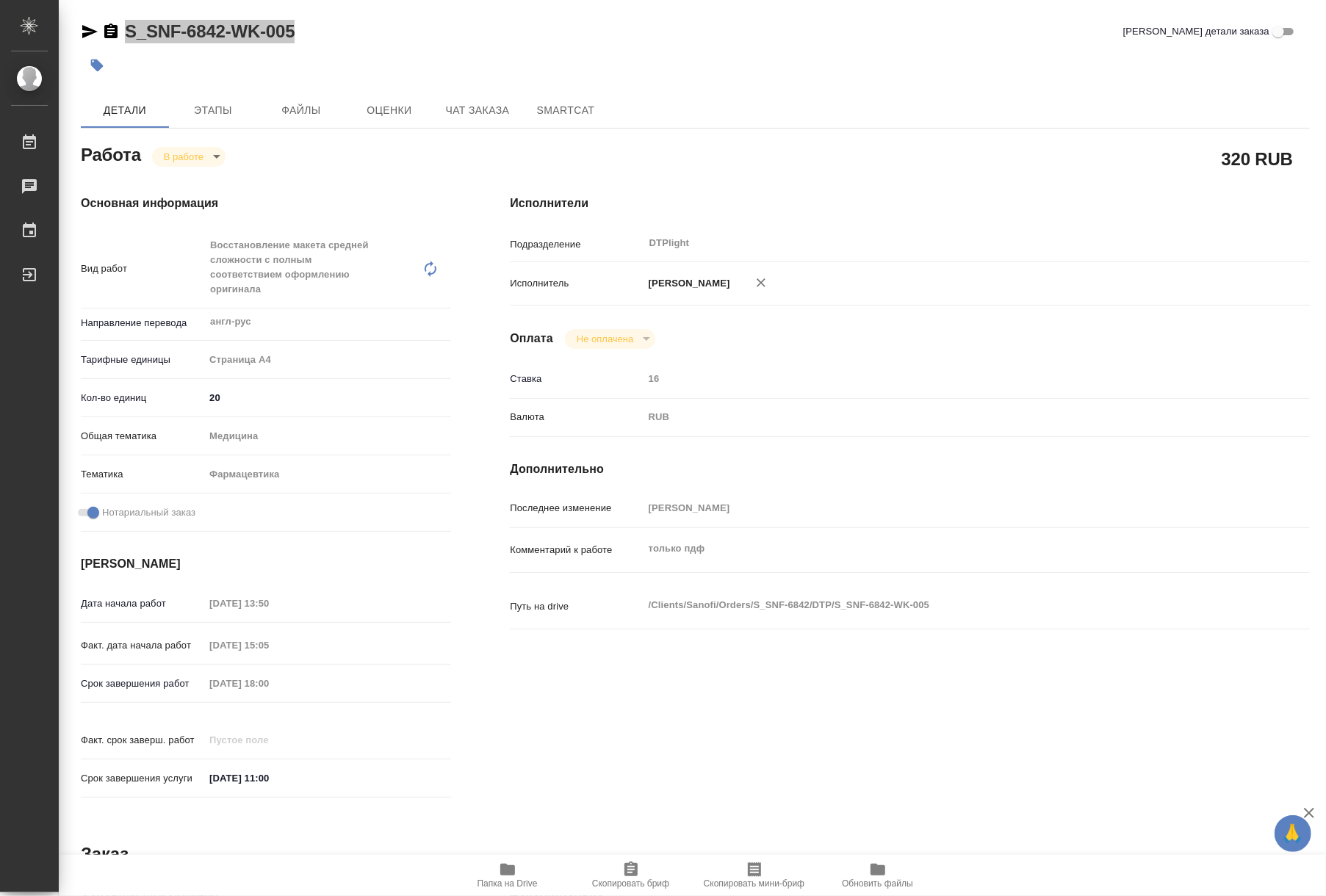
type textarea "x"
click at [499, 867] on icon "button" at bounding box center [507, 870] width 17 height 17
